Goal: Task Accomplishment & Management: Complete application form

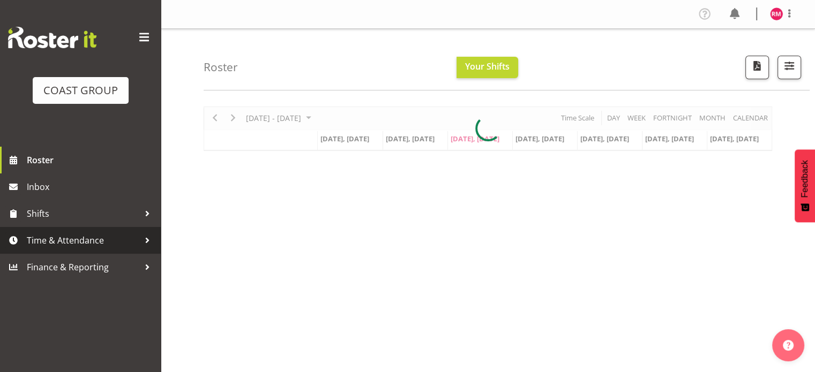
click at [74, 238] on span "Time & Attendance" at bounding box center [83, 241] width 113 height 16
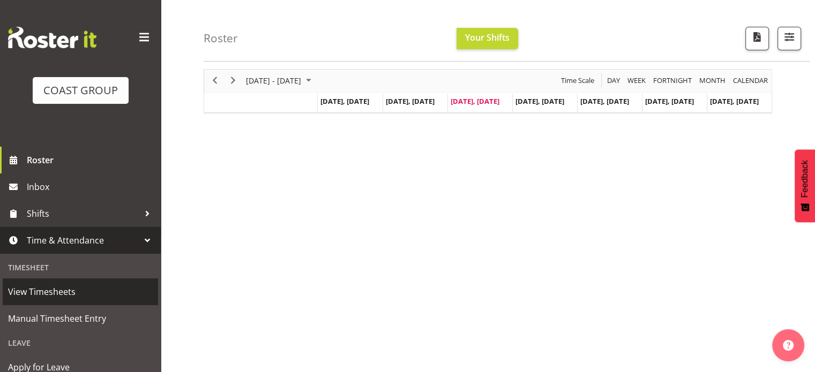
scroll to position [54, 0]
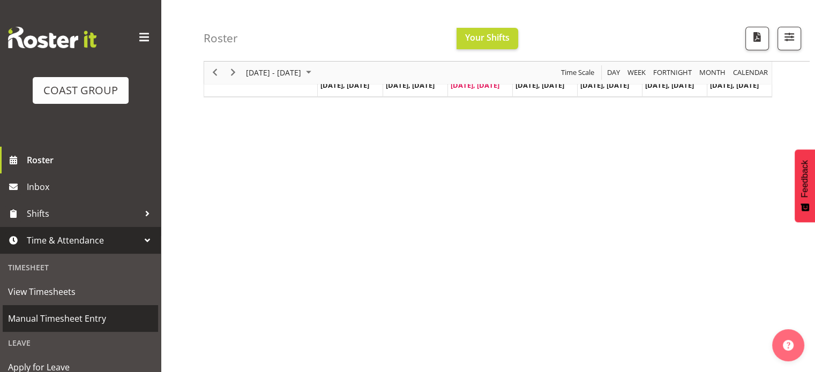
click at [66, 313] on span "Manual Timesheet Entry" at bounding box center [80, 319] width 145 height 16
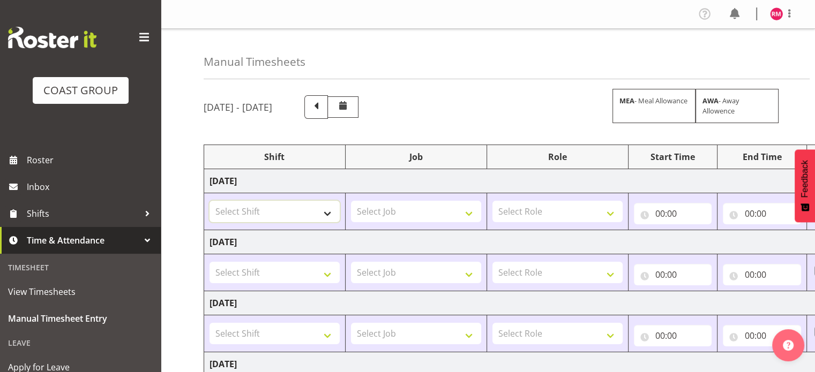
click at [323, 209] on select "Select Shift Apply Lettering C/D Screens C/D Screens CHC SIGN ADMIN (LEAVE ALON…" at bounding box center [275, 211] width 130 height 21
select select "1535"
click at [210, 201] on select "Select Shift Apply Lettering C/D Screens C/D Screens CHC SIGN ADMIN (LEAVE ALON…" at bounding box center [275, 211] width 130 height 21
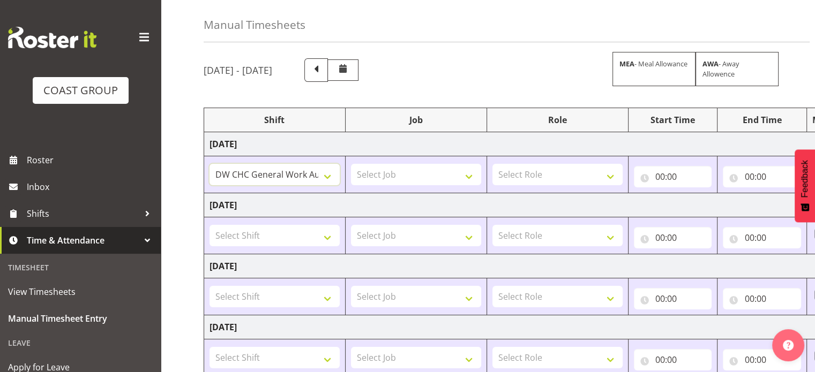
scroll to position [54, 0]
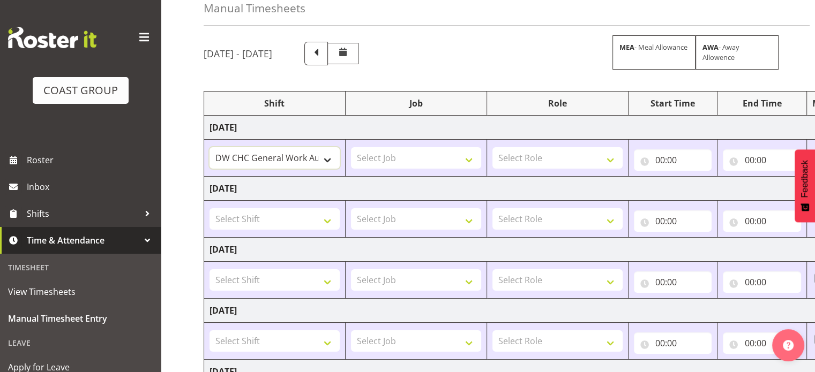
click at [283, 154] on select "Apply Lettering C/D Screens C/D Screens CHC SIGN ADMIN (LEAVE ALONE, DONT MAKE …" at bounding box center [275, 157] width 130 height 21
click at [210, 147] on select "Apply Lettering C/D Screens C/D Screens CHC SIGN ADMIN (LEAVE ALONE, DONT MAKE …" at bounding box center [275, 157] width 130 height 21
click at [399, 150] on select "Select Job 1 Carlton Events 1 [PERSON_NAME][GEOGRAPHIC_DATA] 1 [PERSON_NAME][GE…" at bounding box center [416, 157] width 130 height 21
select select "9476"
click at [351, 147] on select "Select Job 1 Carlton Events 1 [PERSON_NAME][GEOGRAPHIC_DATA] 1 [PERSON_NAME][GE…" at bounding box center [416, 157] width 130 height 21
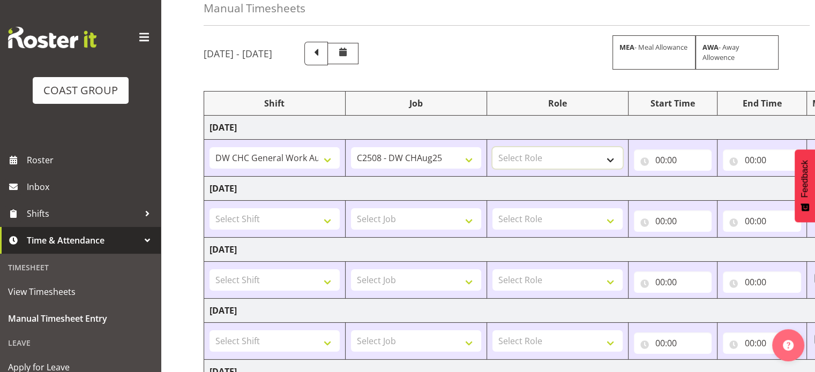
click at [536, 154] on select "Select Role INSTALLER DW" at bounding box center [557, 157] width 130 height 21
select select "219"
click at [492, 147] on select "Select Role INSTALLER DW" at bounding box center [557, 157] width 130 height 21
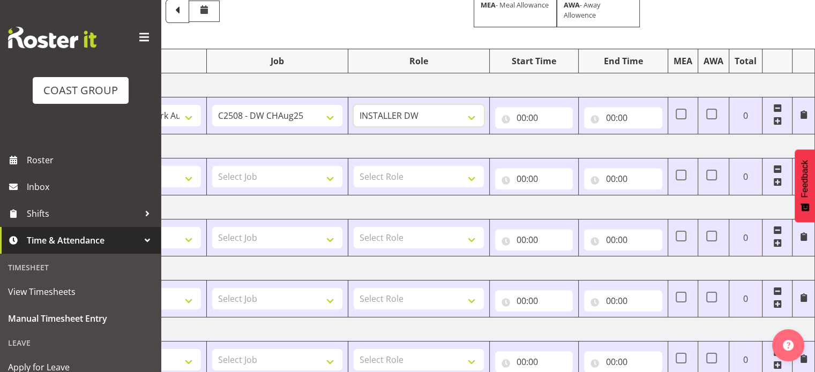
scroll to position [76, 0]
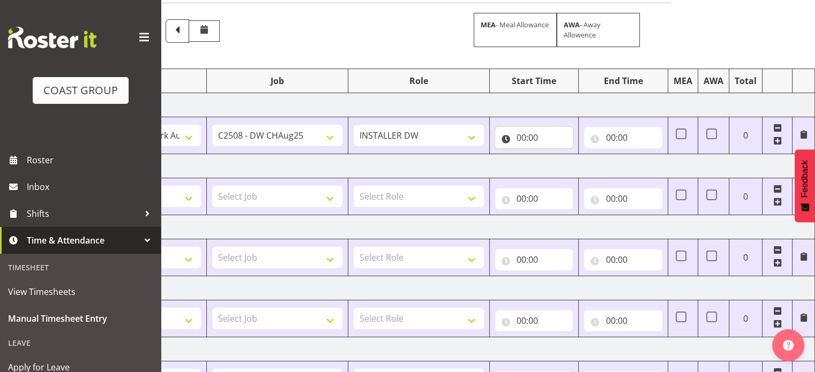
click at [547, 139] on input "00:00" at bounding box center [534, 137] width 78 height 21
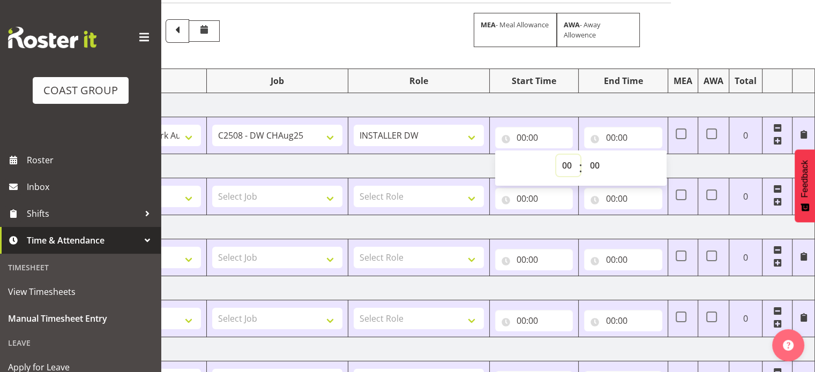
click at [570, 164] on select "00 01 02 03 04 05 06 07 08 09 10 11 12 13 14 15 16 17 18 19 20 21 22 23" at bounding box center [568, 165] width 24 height 21
select select "8"
click at [556, 155] on select "00 01 02 03 04 05 06 07 08 09 10 11 12 13 14 15 16 17 18 19 20 21 22 23" at bounding box center [568, 165] width 24 height 21
type input "08:00"
drag, startPoint x: 597, startPoint y: 166, endPoint x: 598, endPoint y: 160, distance: 5.9
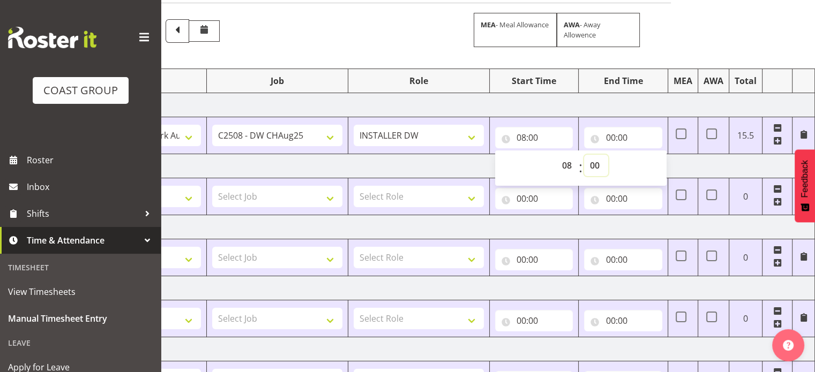
click at [597, 166] on select "00 01 02 03 04 05 06 07 08 09 10 11 12 13 14 15 16 17 18 19 20 21 22 23 24 25 2…" at bounding box center [596, 165] width 24 height 21
select select "30"
click at [584, 155] on select "00 01 02 03 04 05 06 07 08 09 10 11 12 13 14 15 16 17 18 19 20 21 22 23 24 25 2…" at bounding box center [596, 165] width 24 height 21
type input "08:30"
click at [615, 144] on input "00:00" at bounding box center [623, 137] width 78 height 21
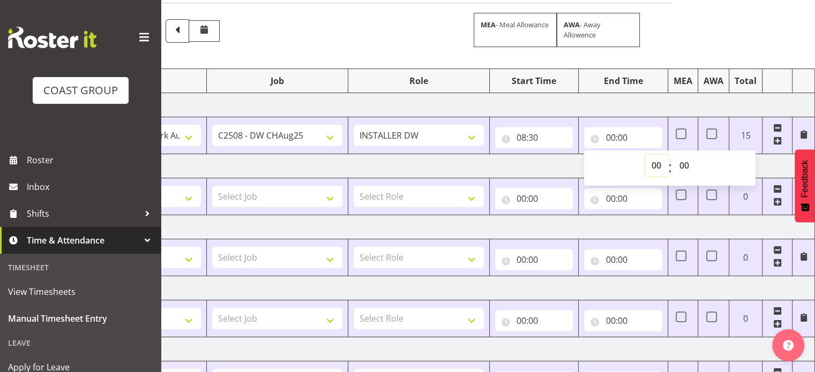
click at [654, 167] on select "00 01 02 03 04 05 06 07 08 09 10 11 12 13 14 15 16 17 18 19 20 21 22 23" at bounding box center [657, 165] width 24 height 21
select select "17"
click at [645, 155] on select "00 01 02 03 04 05 06 07 08 09 10 11 12 13 14 15 16 17 18 19 20 21 22 23" at bounding box center [657, 165] width 24 height 21
type input "17:00"
click at [682, 162] on select "00 01 02 03 04 05 06 07 08 09 10 11 12 13 14 15 16 17 18 19 20 21 22 23 24 25 2…" at bounding box center [685, 165] width 24 height 21
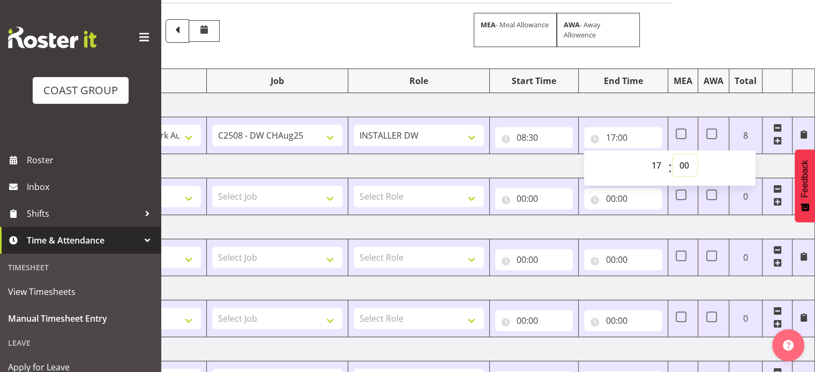
select select "30"
click at [673, 155] on select "00 01 02 03 04 05 06 07 08 09 10 11 12 13 14 15 16 17 18 19 20 21 22 23 24 25 2…" at bounding box center [685, 165] width 24 height 21
type input "17:30"
click at [669, 108] on td "[DATE]" at bounding box center [440, 105] width 750 height 24
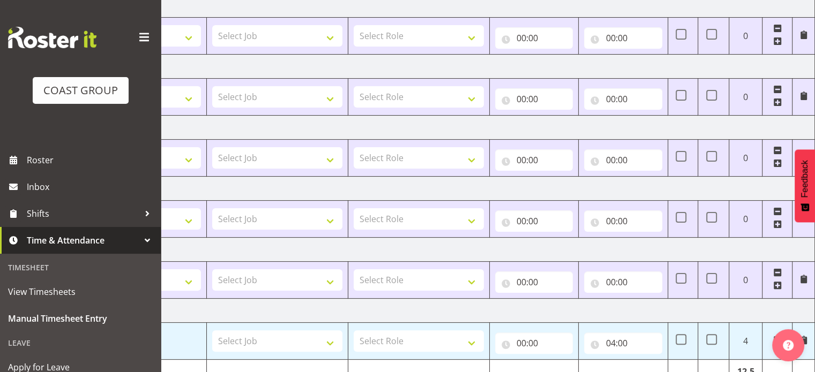
scroll to position [290, 0]
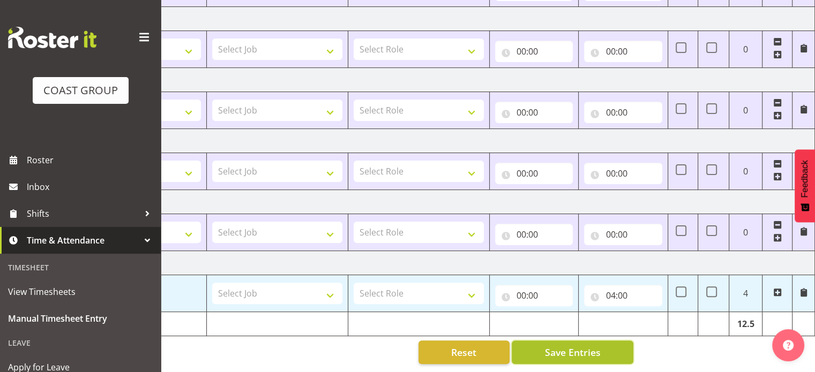
click at [609, 349] on button "Save Entries" at bounding box center [573, 353] width 122 height 24
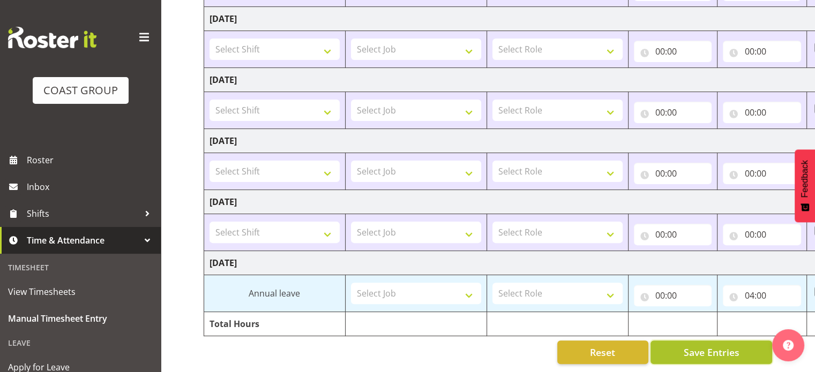
click at [684, 346] on span "Save Entries" at bounding box center [711, 353] width 56 height 14
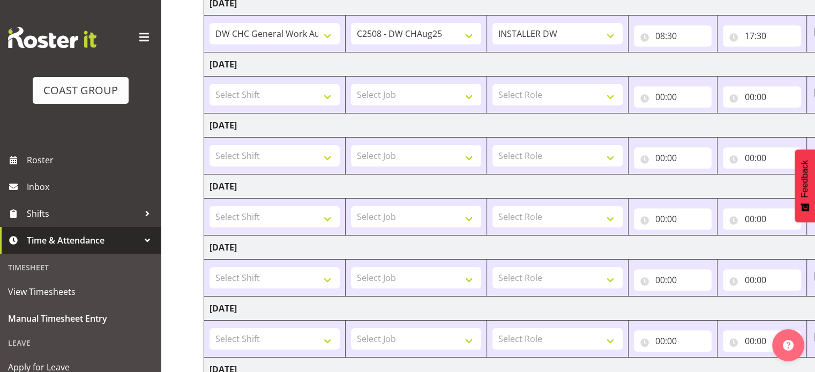
scroll to position [290, 0]
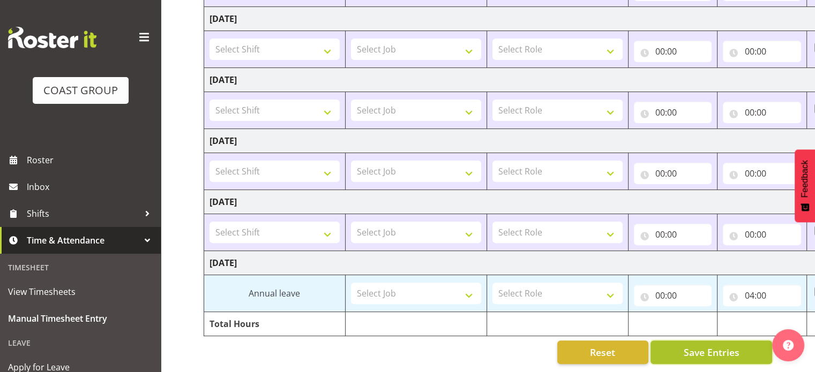
click at [688, 346] on span "Save Entries" at bounding box center [711, 353] width 56 height 14
